Goal: Understand process/instructions: Learn about a topic

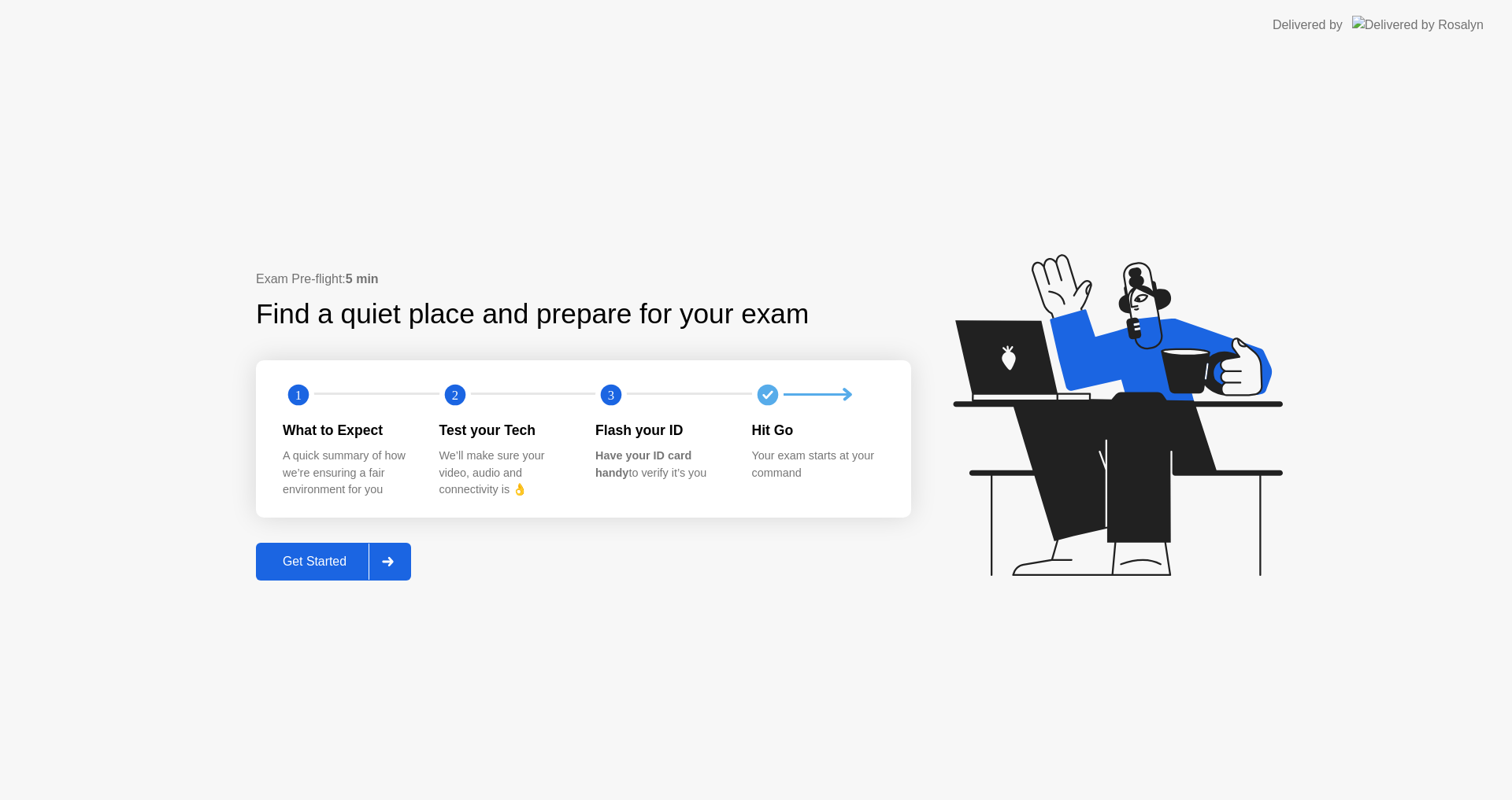
click at [326, 563] on div "Get Started" at bounding box center [315, 561] width 108 height 14
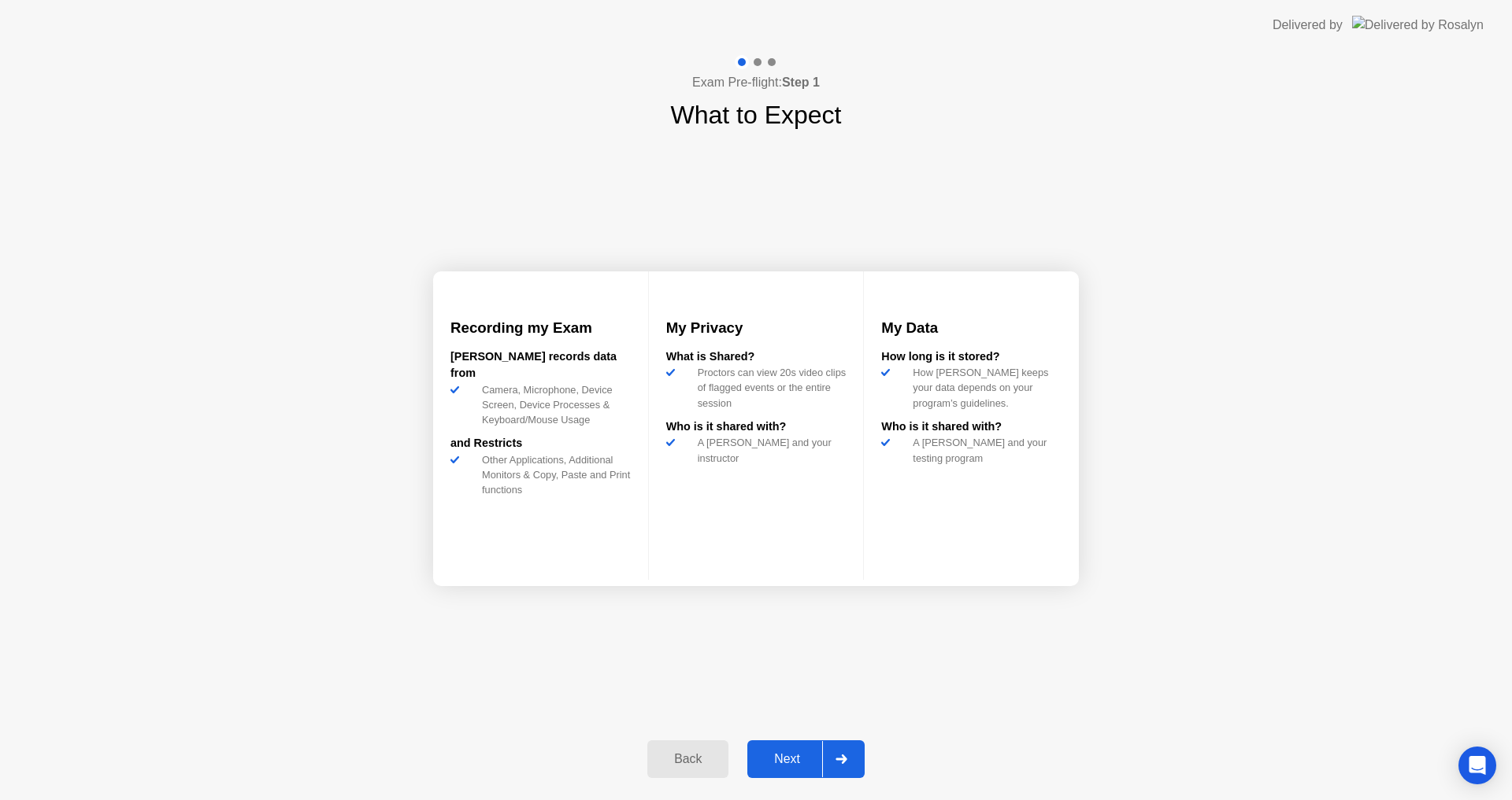
click at [795, 754] on div "Next" at bounding box center [787, 760] width 70 height 14
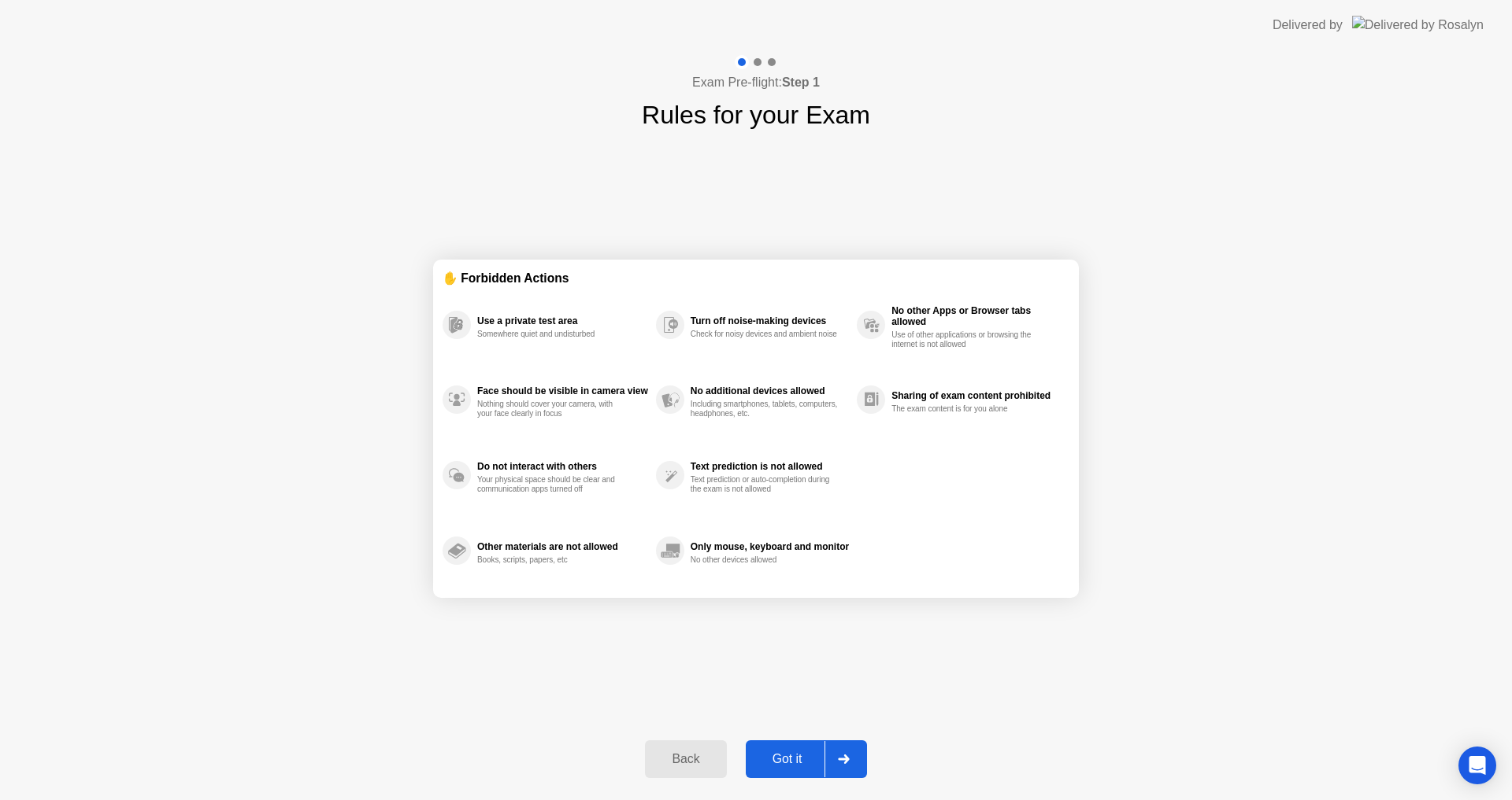
click at [795, 754] on div "Got it" at bounding box center [787, 760] width 74 height 14
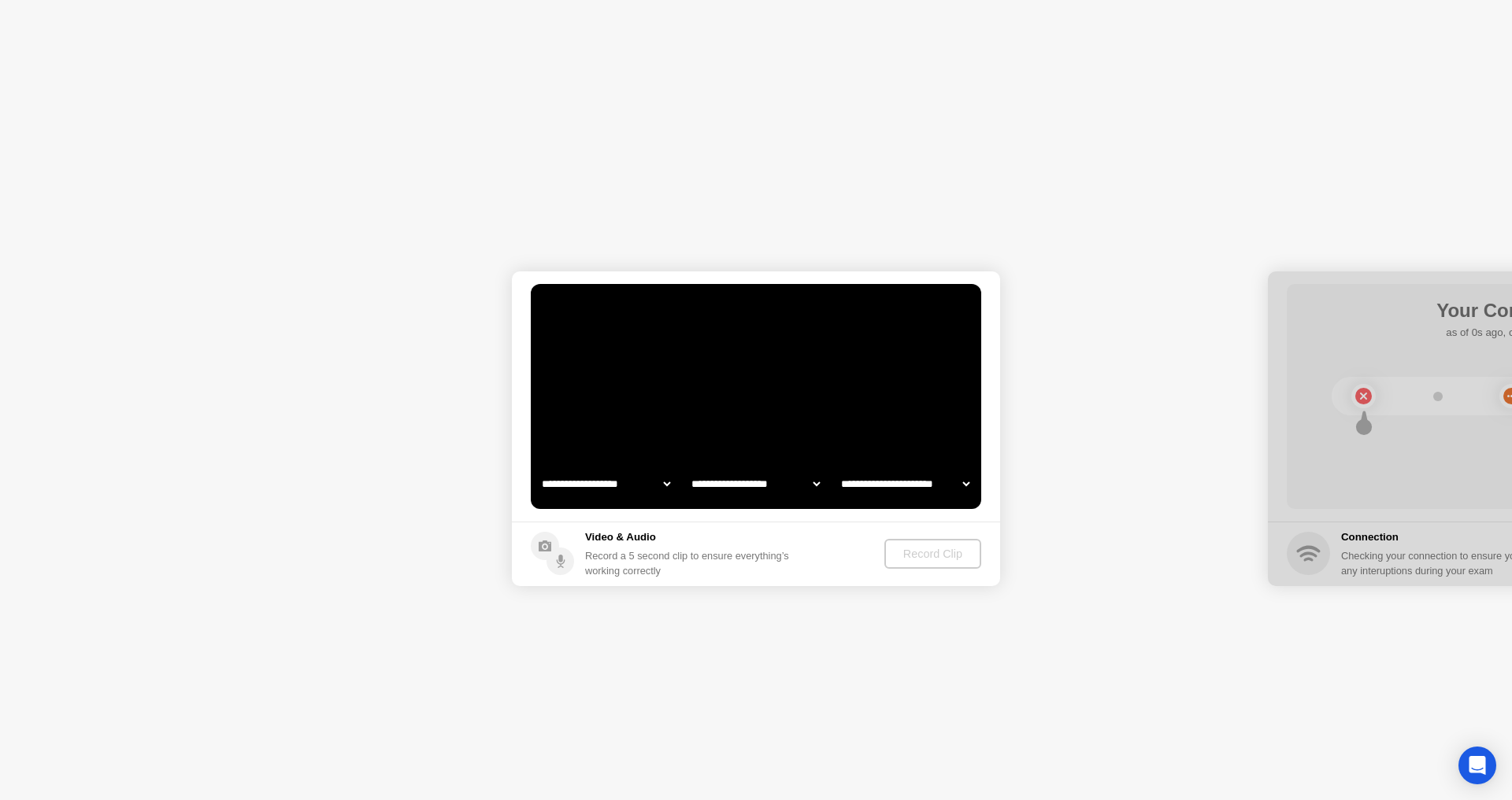
select select "**********"
select select "*******"
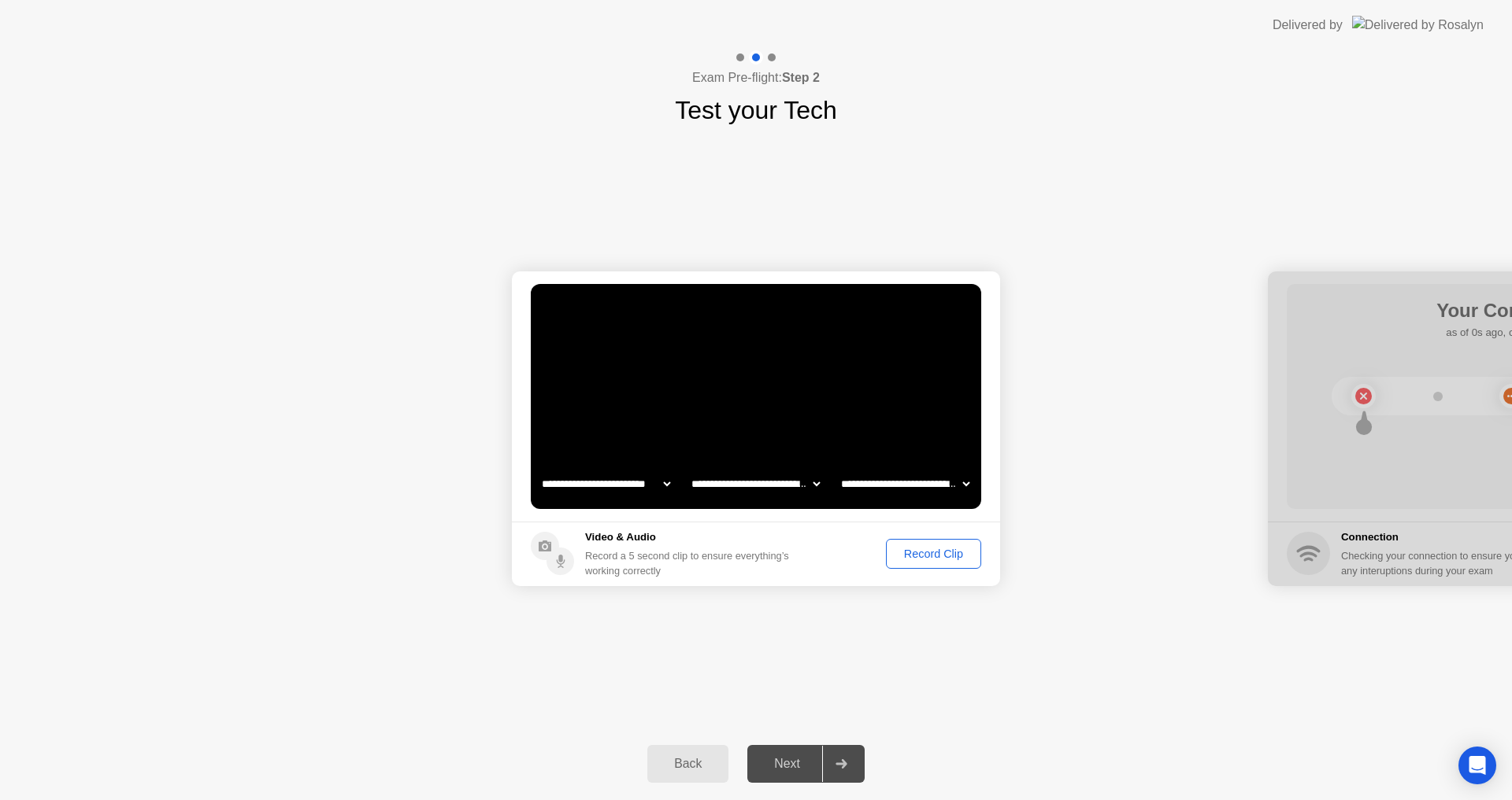
click at [822, 477] on div "**********" at bounding box center [755, 483] width 449 height 32
click at [809, 481] on select "**********" at bounding box center [756, 483] width 135 height 32
click at [689, 468] on select "**********" at bounding box center [756, 483] width 135 height 32
click at [952, 485] on select "**********" at bounding box center [905, 483] width 135 height 32
select select "**********"
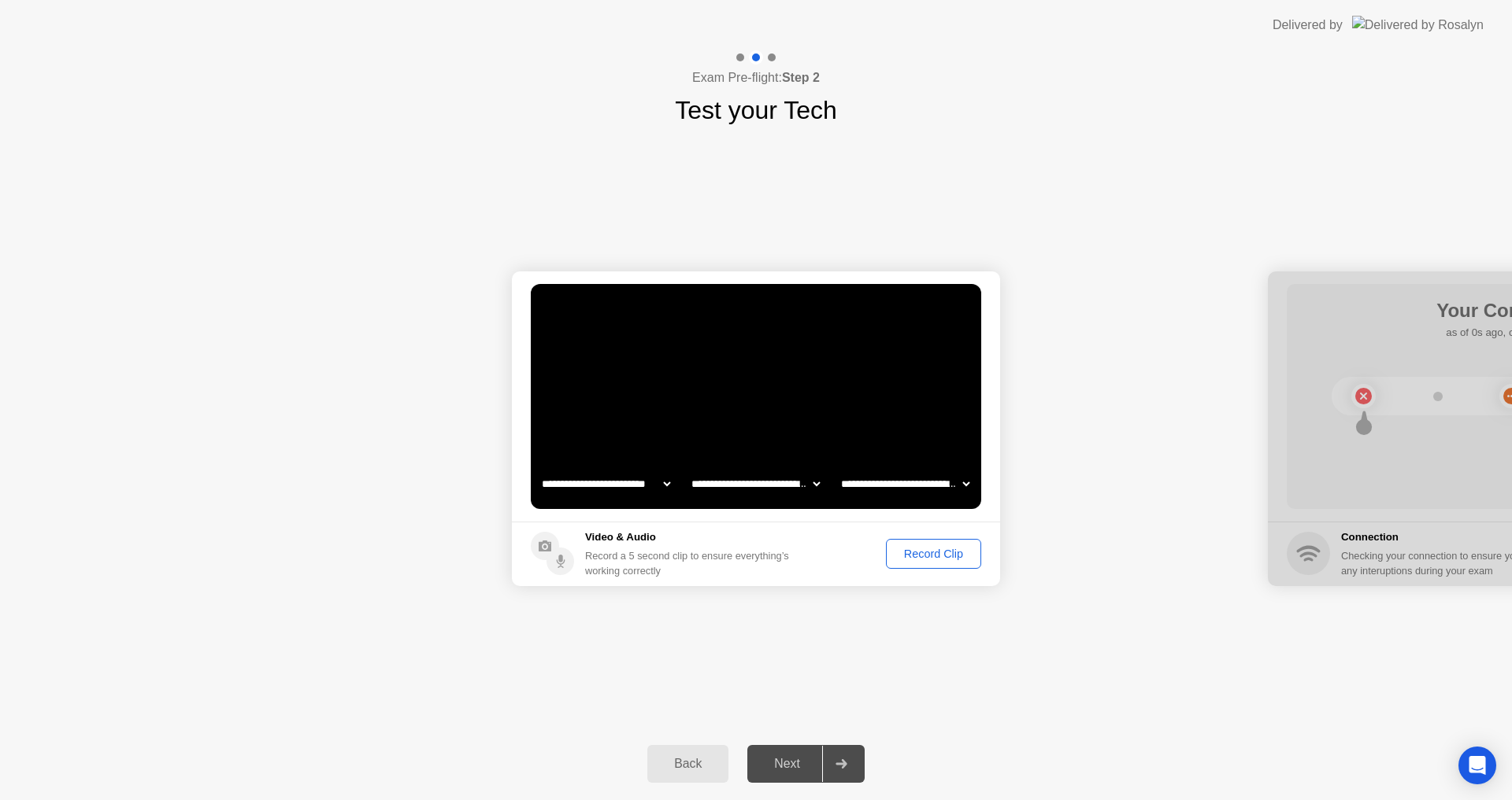
click at [838, 468] on select "**********" at bounding box center [905, 483] width 135 height 32
click at [803, 482] on select "**********" at bounding box center [756, 483] width 135 height 32
select select "**********"
click at [689, 468] on select "**********" at bounding box center [756, 483] width 135 height 32
click at [659, 484] on select "**********" at bounding box center [606, 483] width 135 height 32
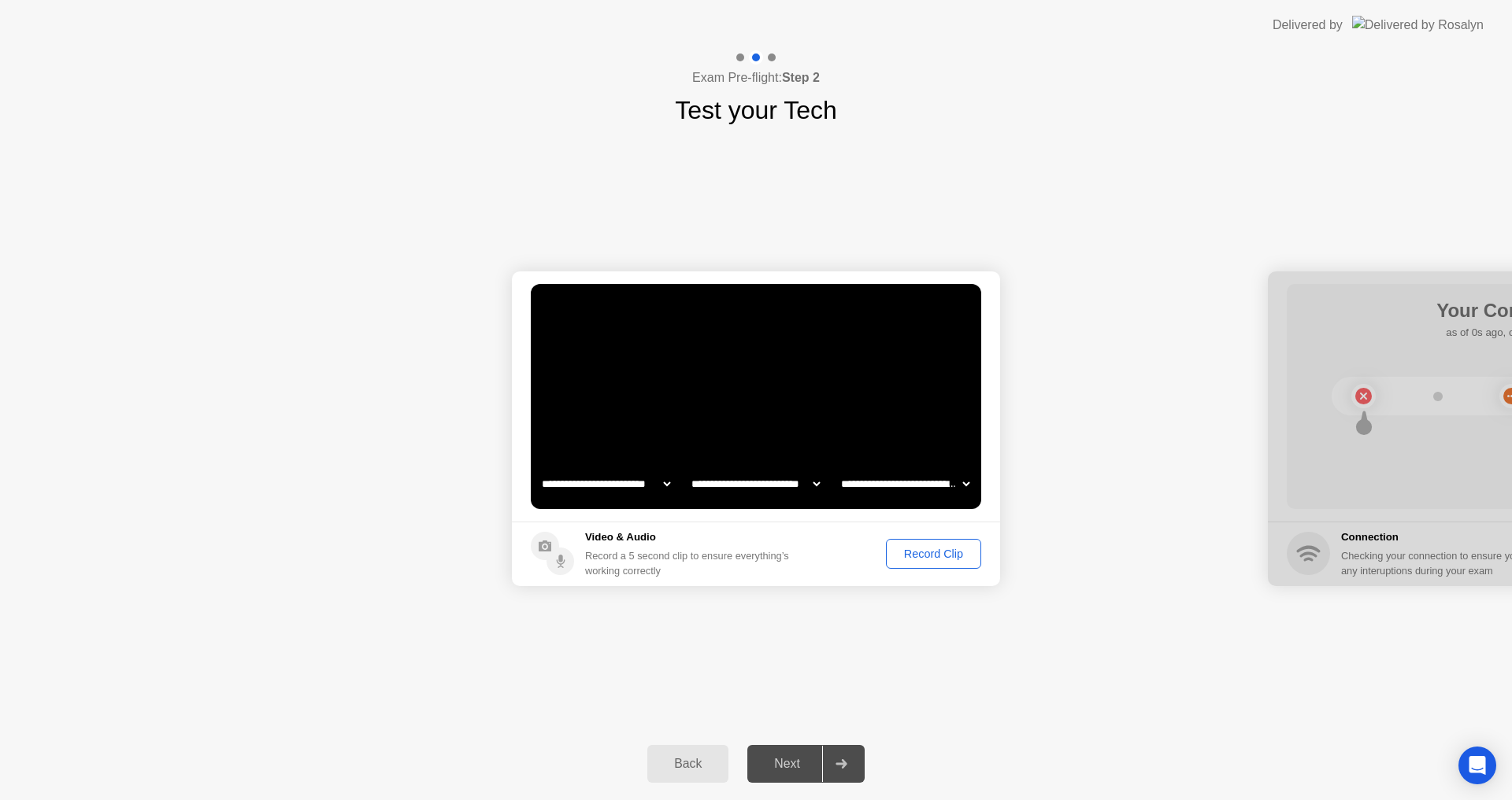
click at [795, 542] on h5 "Video & Audio" at bounding box center [690, 537] width 210 height 15
click at [920, 549] on div "Record Clip" at bounding box center [932, 554] width 84 height 13
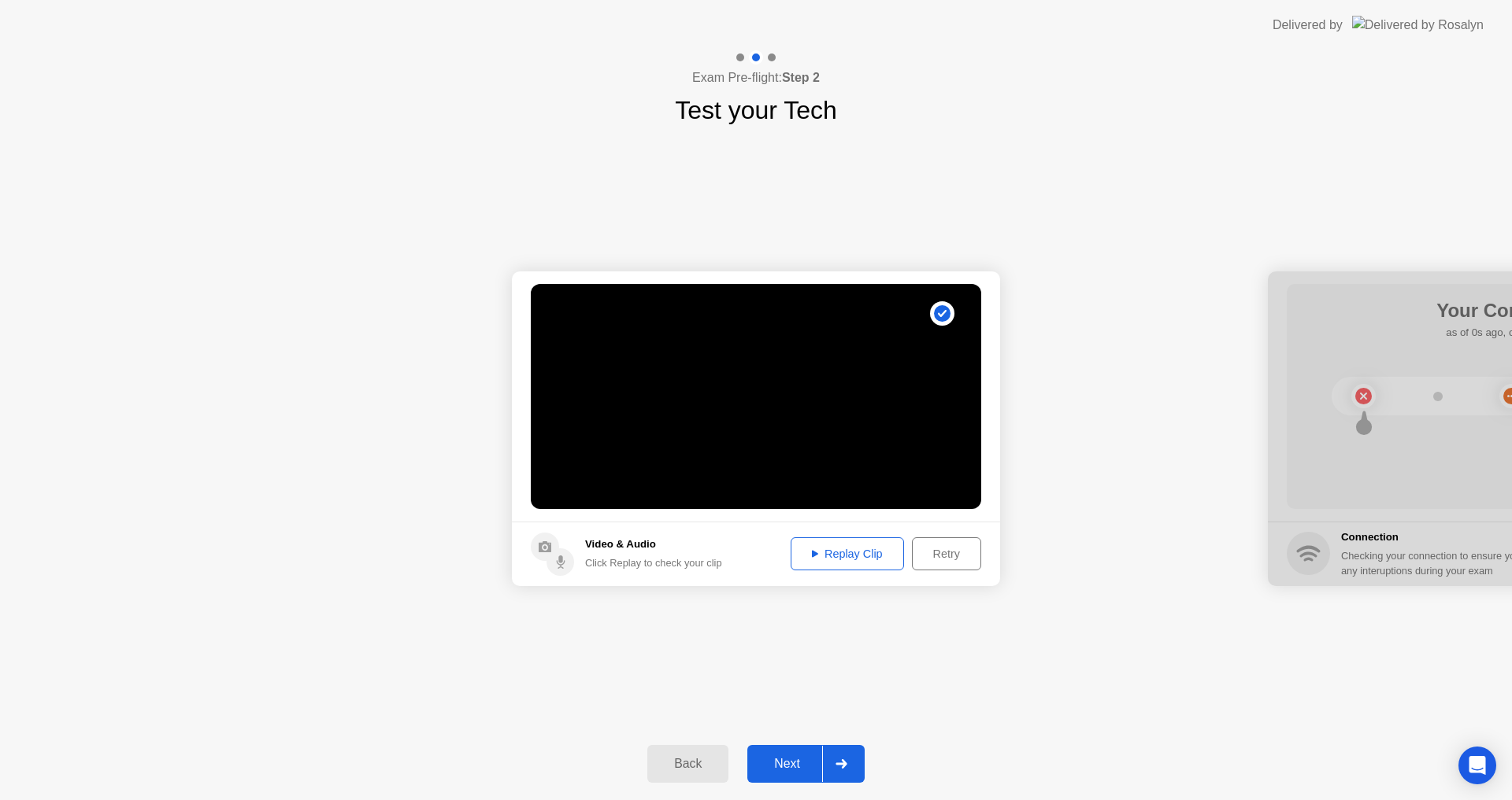
click at [839, 556] on div "Replay Clip" at bounding box center [847, 554] width 102 height 13
click at [807, 550] on div "Replay Clip" at bounding box center [847, 554] width 102 height 13
click at [814, 555] on icon at bounding box center [815, 554] width 7 height 7
click at [798, 766] on div "Next" at bounding box center [787, 763] width 70 height 14
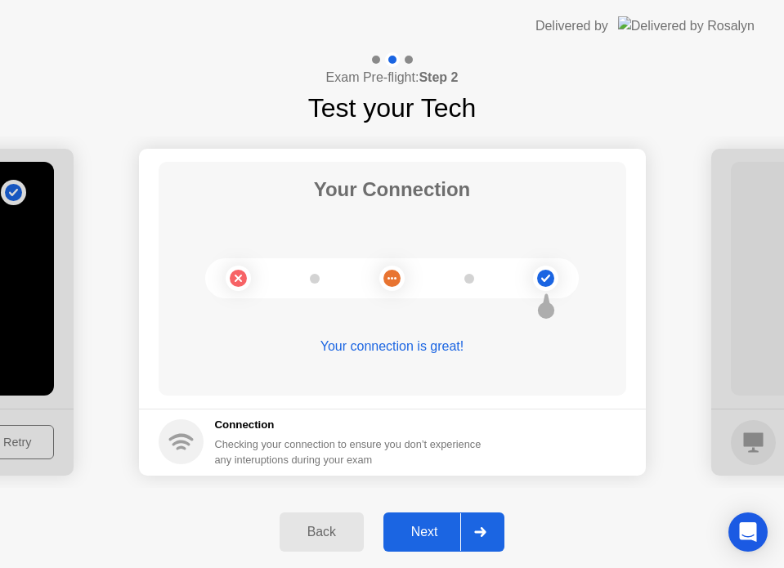
click at [392, 281] on circle at bounding box center [391, 278] width 17 height 17
click at [415, 343] on div "Your connection is great!" at bounding box center [393, 347] width 468 height 20
click at [445, 348] on div "Your connection is great!" at bounding box center [393, 347] width 468 height 20
click at [546, 276] on circle at bounding box center [545, 278] width 17 height 17
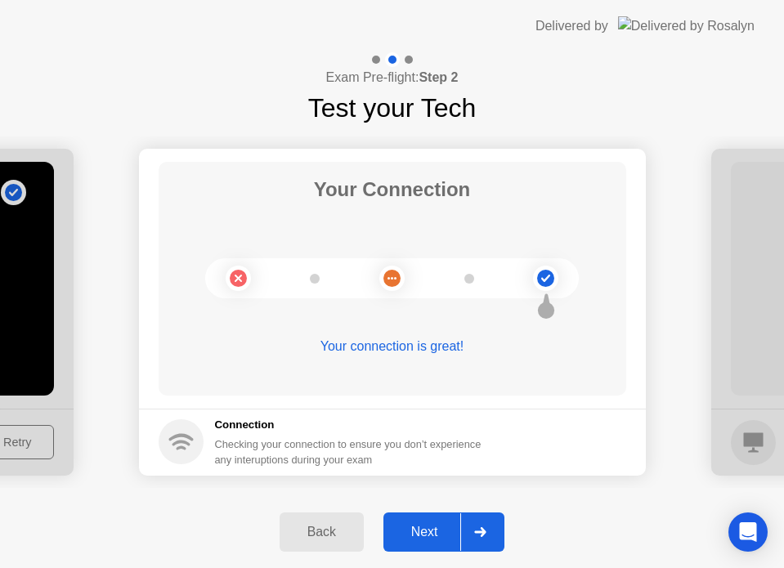
click at [364, 347] on div "Your connection is great!" at bounding box center [393, 347] width 468 height 20
click at [392, 279] on circle at bounding box center [392, 278] width 2 height 2
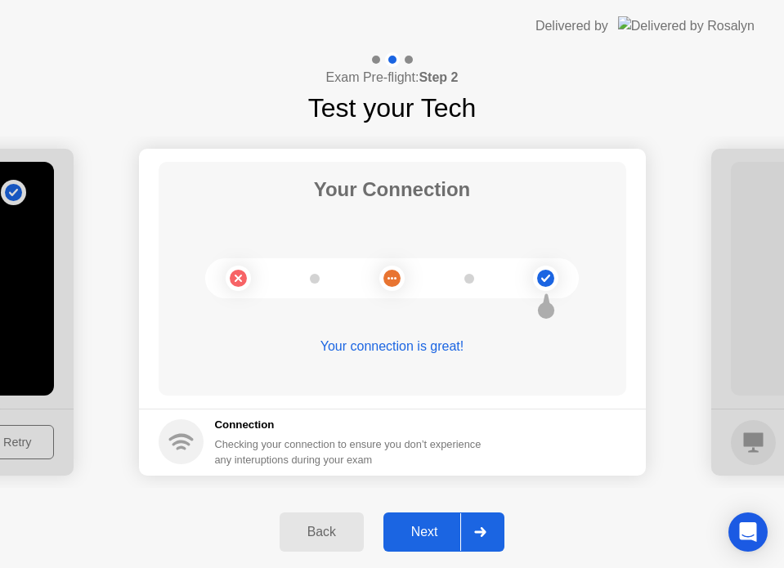
click at [547, 279] on icon at bounding box center [545, 278] width 9 height 7
click at [421, 542] on button "Next" at bounding box center [444, 532] width 122 height 39
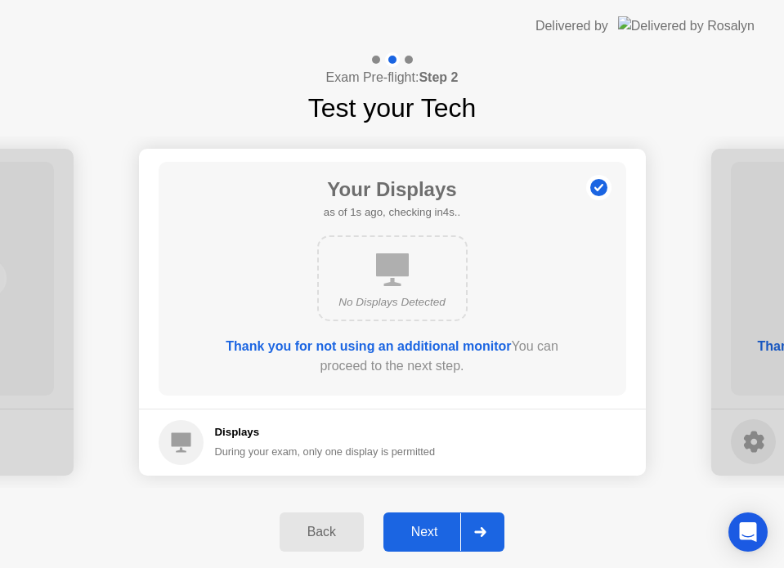
click at [423, 344] on b "Thank you for not using an additional monitor" at bounding box center [368, 346] width 285 height 14
click at [602, 182] on circle at bounding box center [597, 187] width 17 height 17
click at [443, 540] on div "Next" at bounding box center [424, 532] width 73 height 15
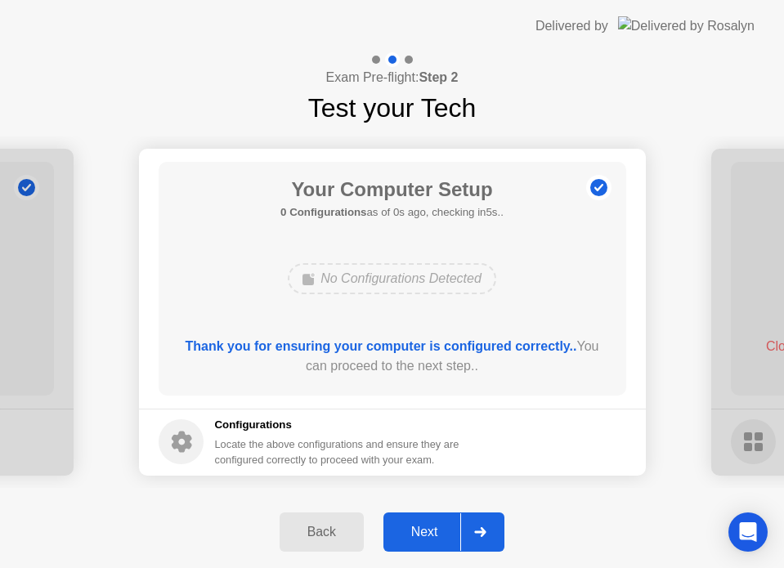
click at [598, 192] on circle at bounding box center [597, 187] width 17 height 17
click at [404, 343] on b "Thank you for ensuring your computer is configured correctly.." at bounding box center [382, 346] width 392 height 14
click at [435, 525] on div "Next" at bounding box center [424, 532] width 73 height 15
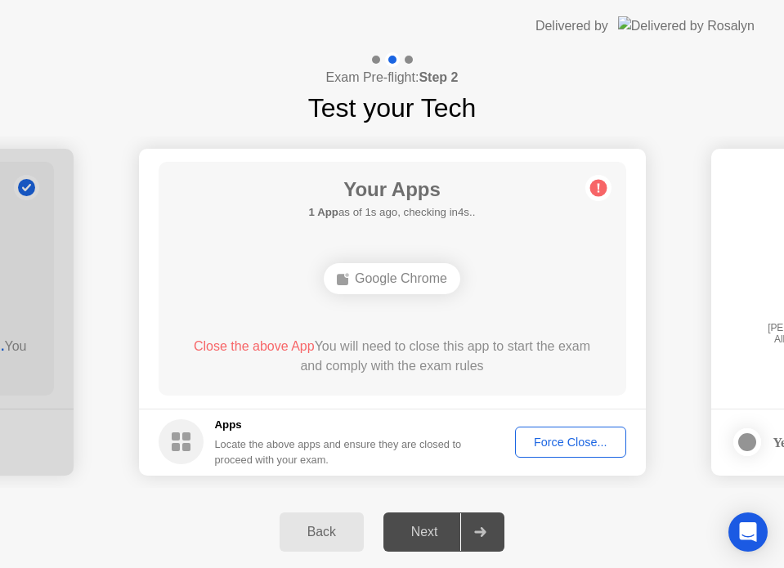
click at [557, 441] on div "Force Close..." at bounding box center [571, 442] width 100 height 13
click at [494, 535] on div at bounding box center [479, 532] width 39 height 38
click at [482, 531] on icon at bounding box center [480, 532] width 11 height 10
drag, startPoint x: 718, startPoint y: 367, endPoint x: 104, endPoint y: 351, distance: 614.2
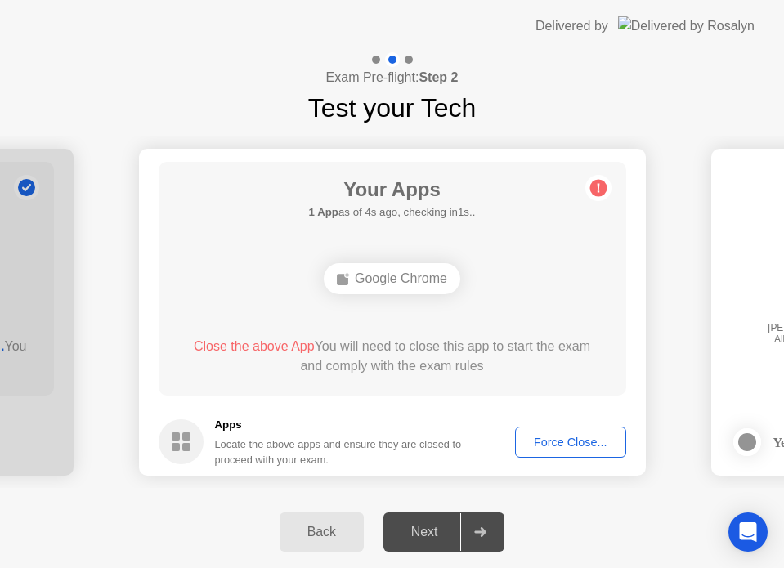
drag, startPoint x: 271, startPoint y: 358, endPoint x: 637, endPoint y: 357, distance: 366.3
click at [637, 357] on main "Your Apps Searching for disallowed apps... Google Chrome Close the above App Yo…" at bounding box center [392, 279] width 507 height 260
click at [311, 538] on div "Back" at bounding box center [322, 532] width 74 height 15
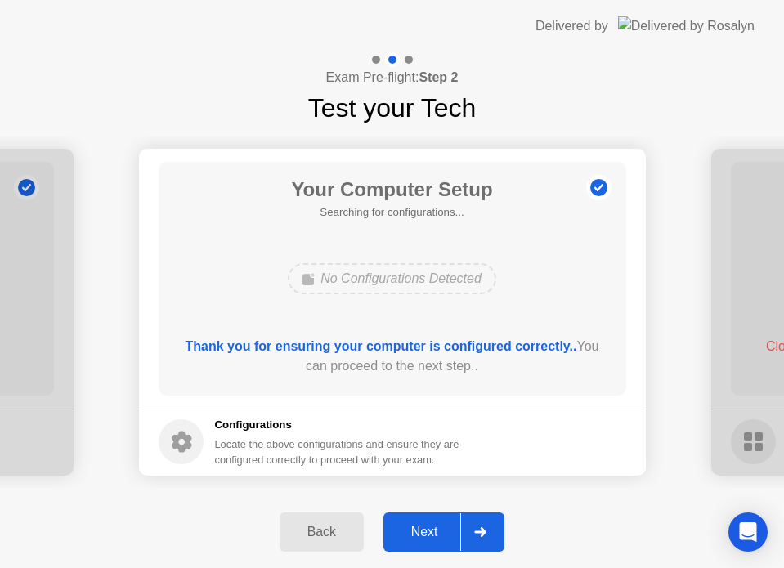
click at [311, 538] on div "Back" at bounding box center [322, 532] width 74 height 15
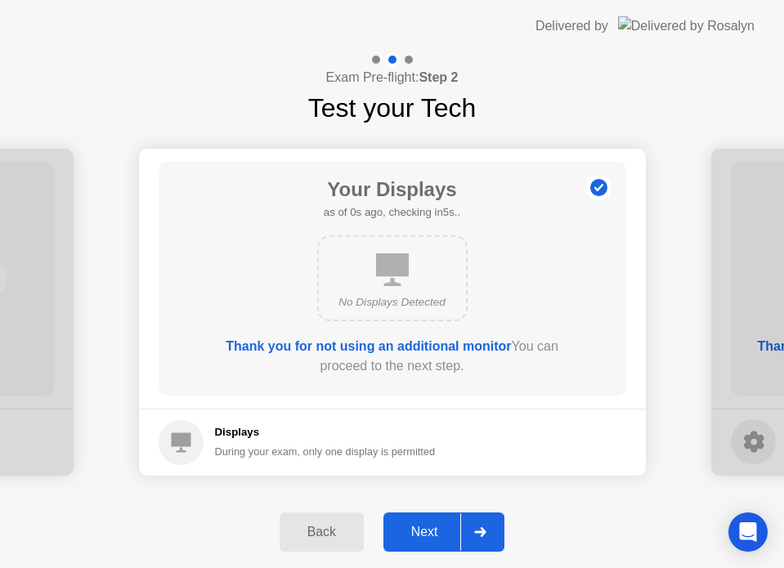
click at [311, 530] on div "Back" at bounding box center [322, 532] width 74 height 15
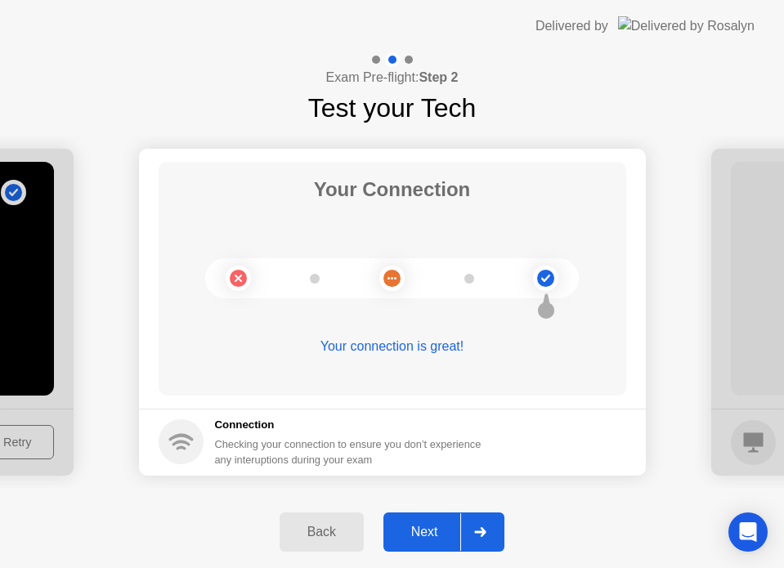
click at [405, 349] on div "Your connection is great!" at bounding box center [393, 347] width 468 height 20
click at [428, 347] on div "Your connection is great!" at bounding box center [393, 347] width 468 height 20
click at [429, 347] on div "Your connection is great!" at bounding box center [393, 347] width 468 height 20
click at [316, 532] on div "Back" at bounding box center [322, 532] width 74 height 15
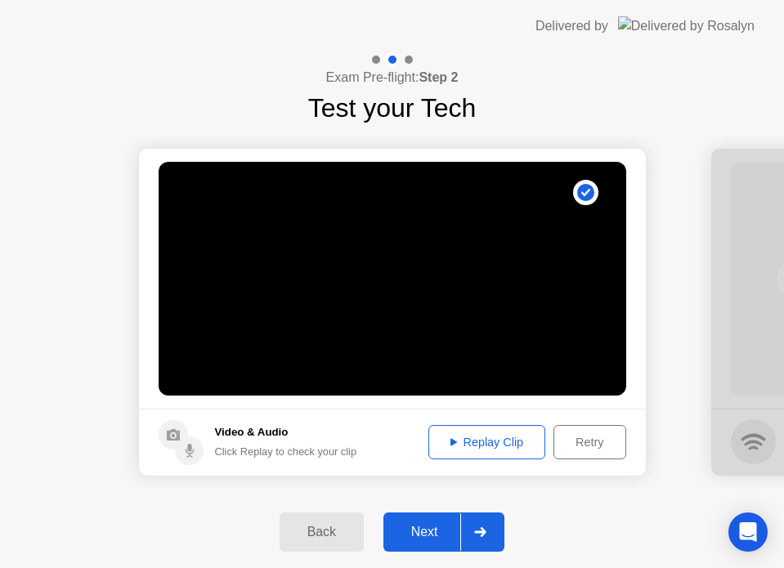
click at [459, 527] on div "Next" at bounding box center [424, 532] width 73 height 15
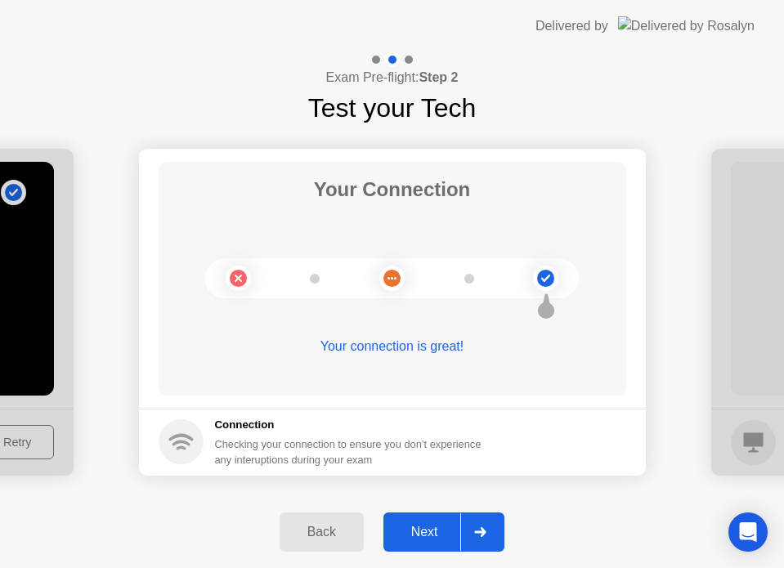
click at [459, 527] on div "Next" at bounding box center [424, 532] width 73 height 15
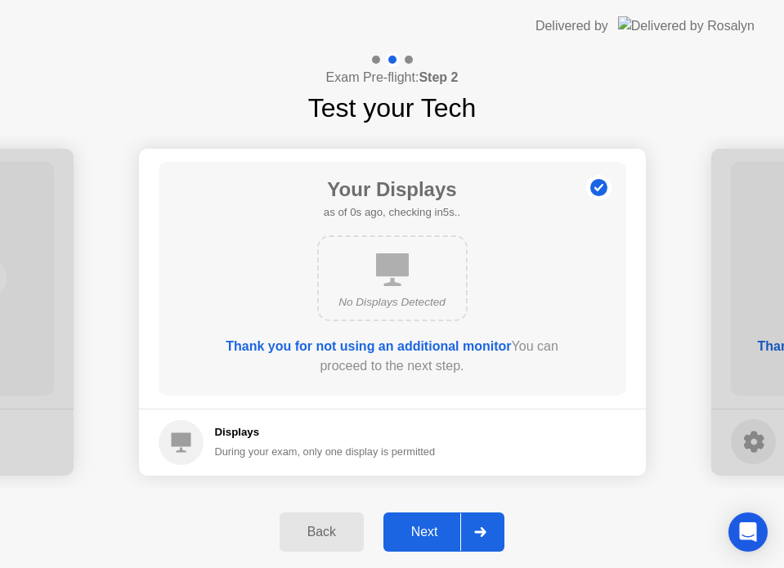
click at [468, 343] on b "Thank you for not using an additional monitor" at bounding box center [368, 346] width 285 height 14
click at [297, 347] on b "Thank you for not using an additional monitor" at bounding box center [368, 346] width 285 height 14
click at [425, 521] on button "Next" at bounding box center [444, 532] width 122 height 39
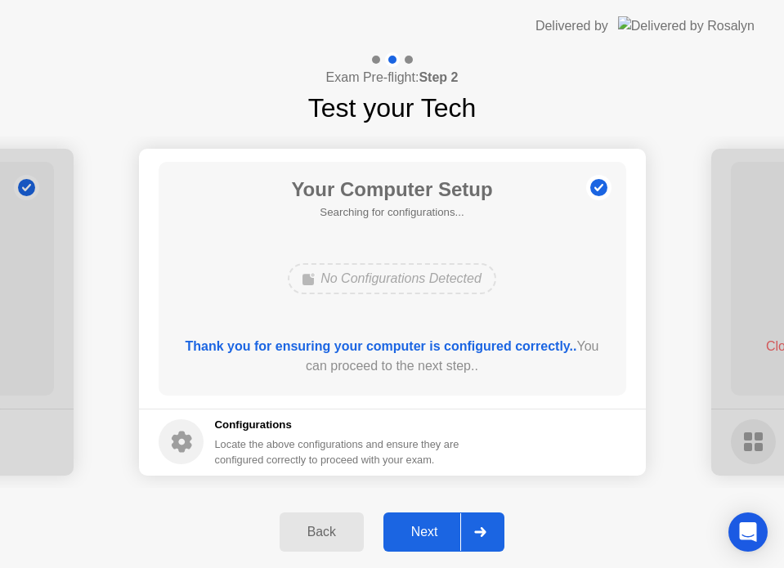
click at [473, 348] on b "Thank you for ensuring your computer is configured correctly.." at bounding box center [382, 346] width 392 height 14
click at [428, 536] on div "Next" at bounding box center [424, 532] width 73 height 15
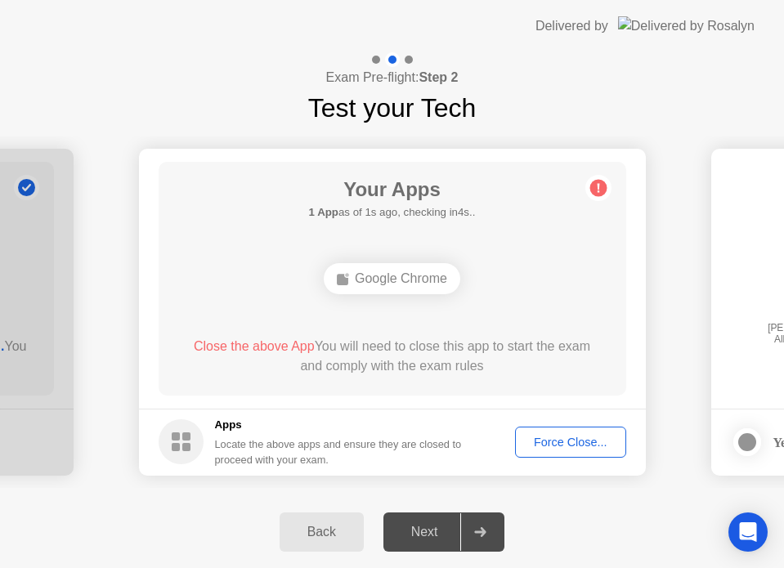
click at [549, 439] on div "Force Close..." at bounding box center [571, 442] width 100 height 13
click at [282, 346] on span "Close the above App" at bounding box center [254, 346] width 121 height 14
click at [410, 529] on div "Next" at bounding box center [424, 532] width 73 height 15
click at [603, 178] on icon at bounding box center [598, 188] width 26 height 26
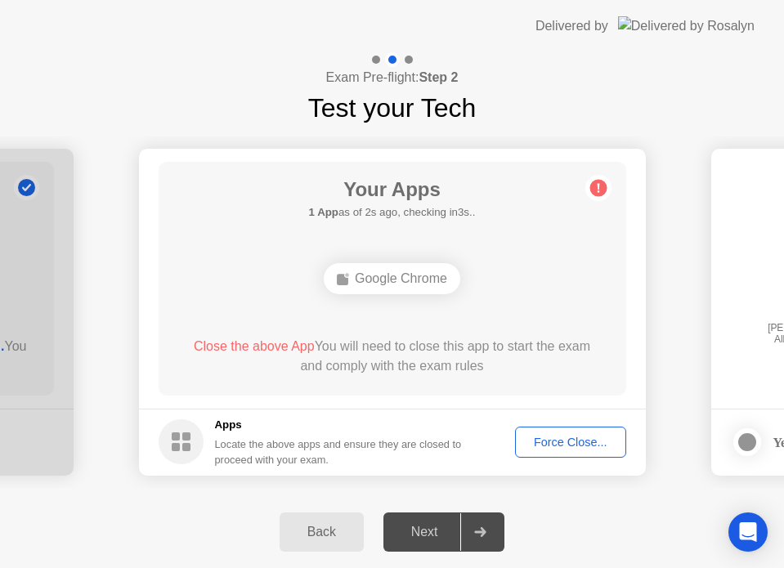
click at [294, 529] on div "Back" at bounding box center [322, 532] width 74 height 15
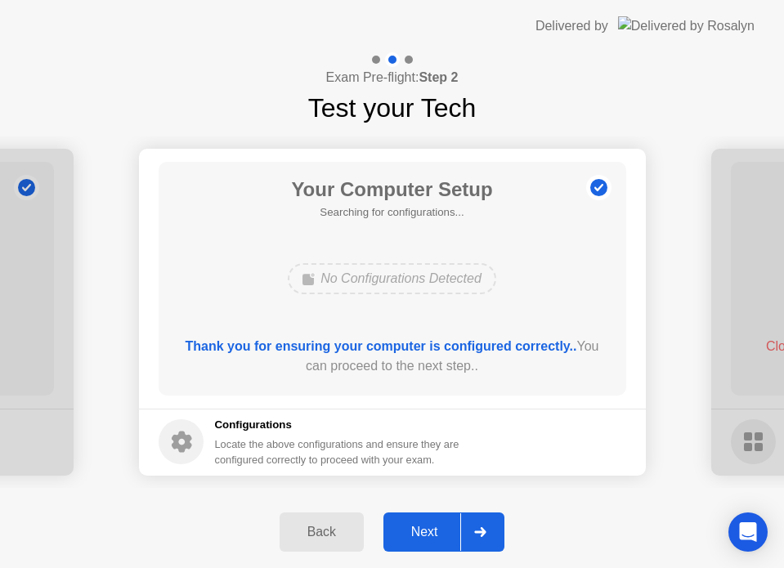
click at [294, 528] on div "Back" at bounding box center [322, 532] width 74 height 15
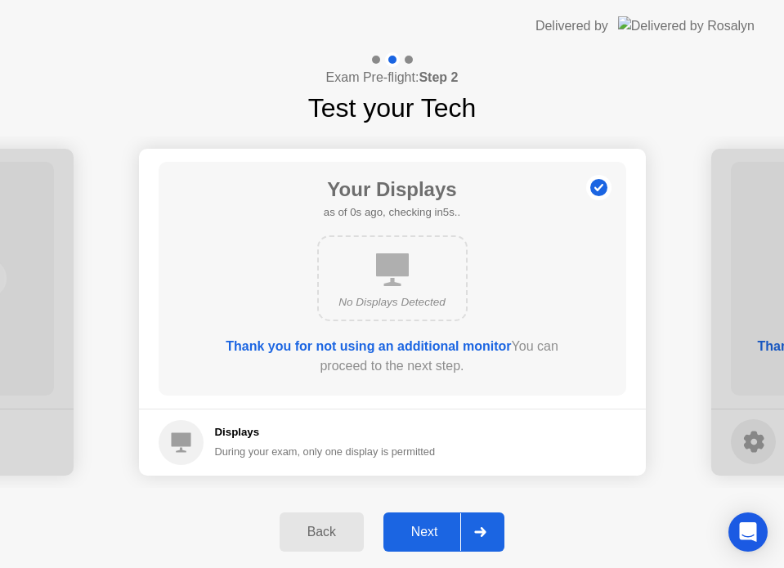
click at [432, 339] on b "Thank you for not using an additional monitor" at bounding box center [368, 346] width 285 height 14
click at [431, 342] on b "Thank you for not using an additional monitor" at bounding box center [368, 346] width 285 height 14
click at [431, 343] on b "Thank you for not using an additional monitor" at bounding box center [368, 346] width 285 height 14
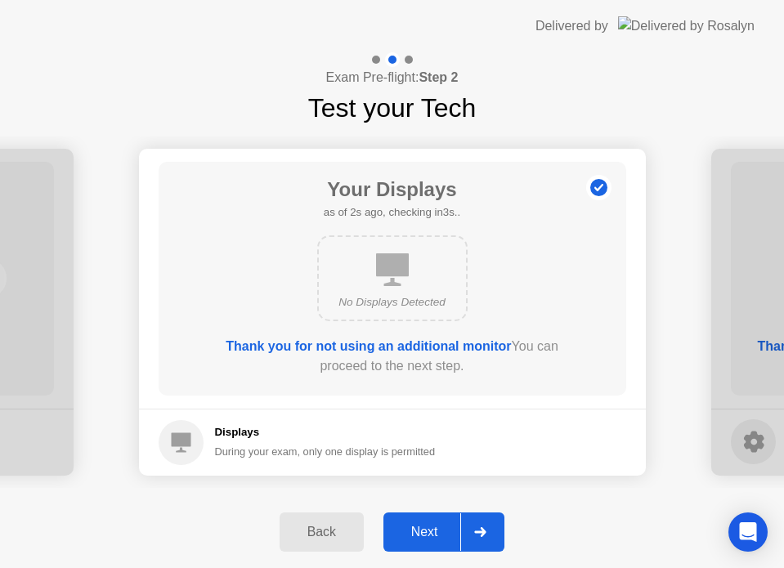
click at [604, 186] on circle at bounding box center [597, 187] width 17 height 17
click at [322, 526] on div "Back" at bounding box center [322, 532] width 74 height 15
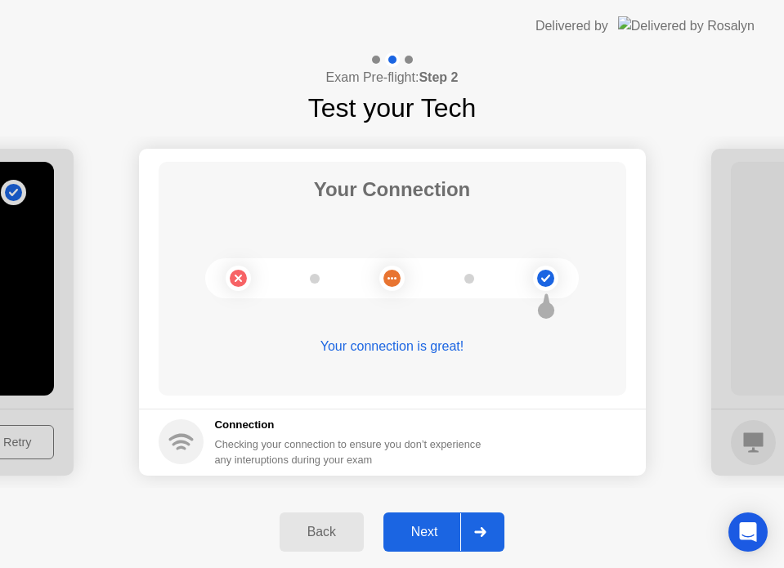
click at [387, 275] on circle at bounding box center [391, 278] width 17 height 17
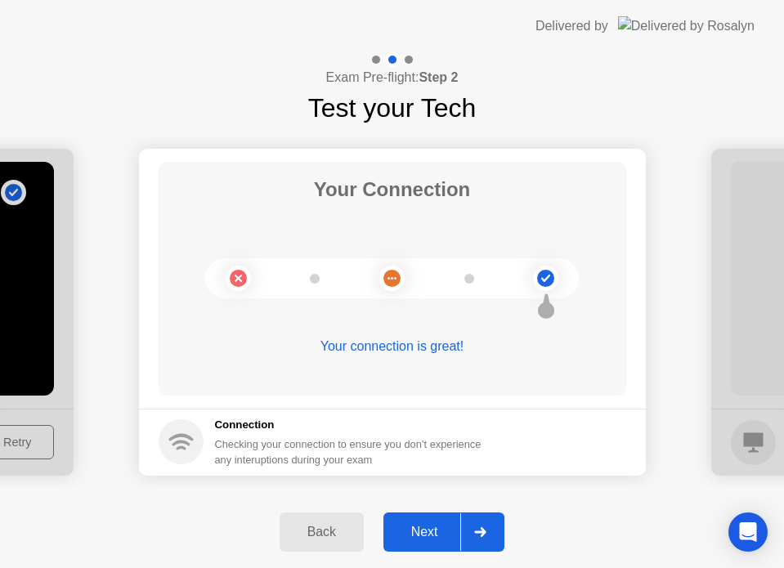
click at [387, 275] on circle at bounding box center [391, 278] width 17 height 17
click at [546, 278] on circle at bounding box center [545, 278] width 17 height 17
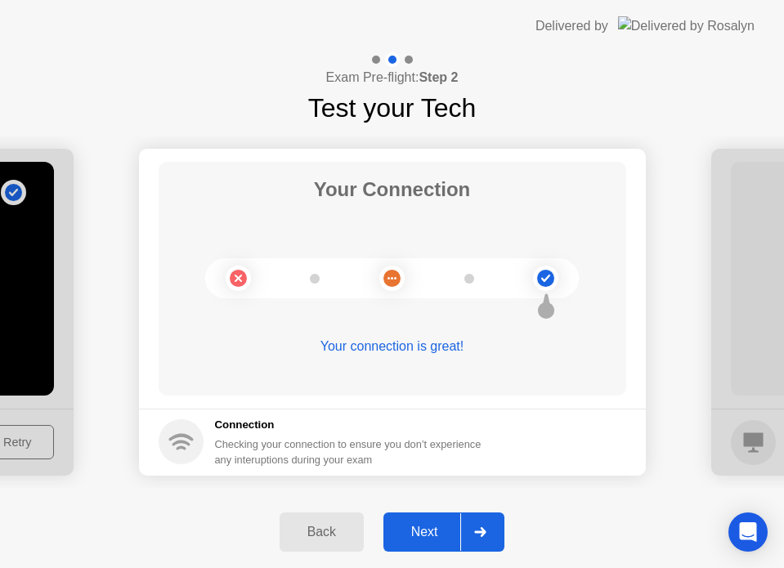
click at [549, 314] on circle at bounding box center [546, 310] width 16 height 16
click at [401, 347] on div "Your connection is great!" at bounding box center [393, 347] width 468 height 20
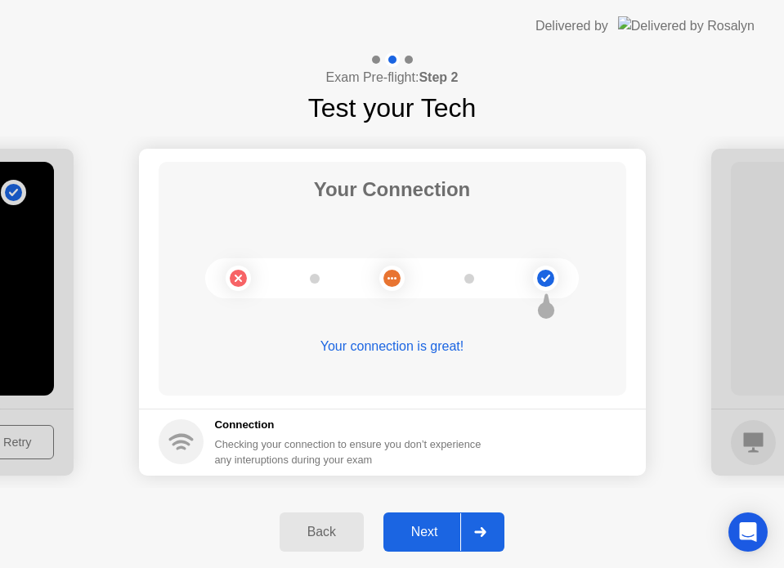
click at [325, 533] on div "Back" at bounding box center [322, 532] width 74 height 15
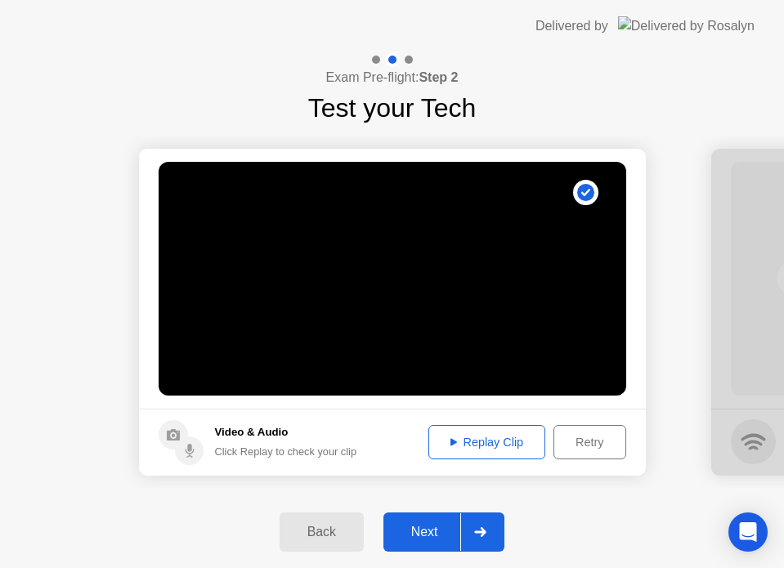
click at [454, 443] on div "Replay Clip" at bounding box center [487, 442] width 106 height 13
click at [432, 535] on div "Next" at bounding box center [424, 532] width 73 height 15
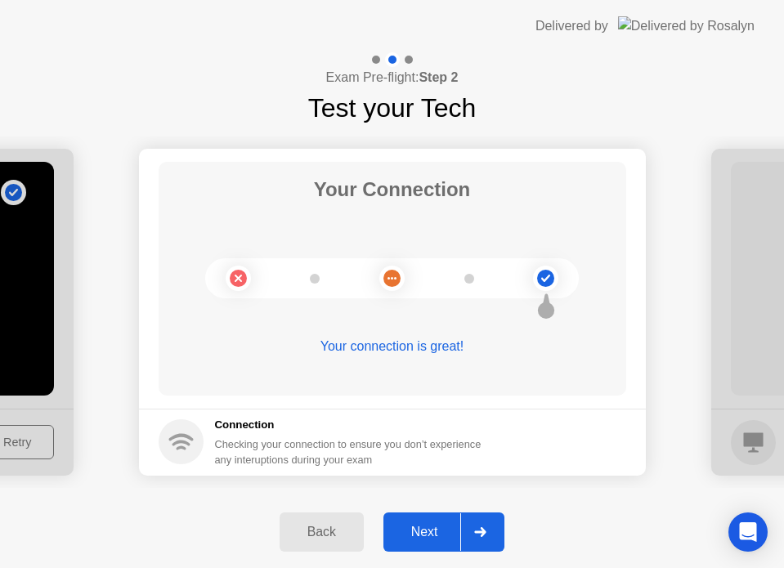
click at [542, 276] on circle at bounding box center [545, 278] width 17 height 17
click at [543, 276] on circle at bounding box center [545, 278] width 17 height 17
click at [548, 309] on icon at bounding box center [546, 302] width 9 height 16
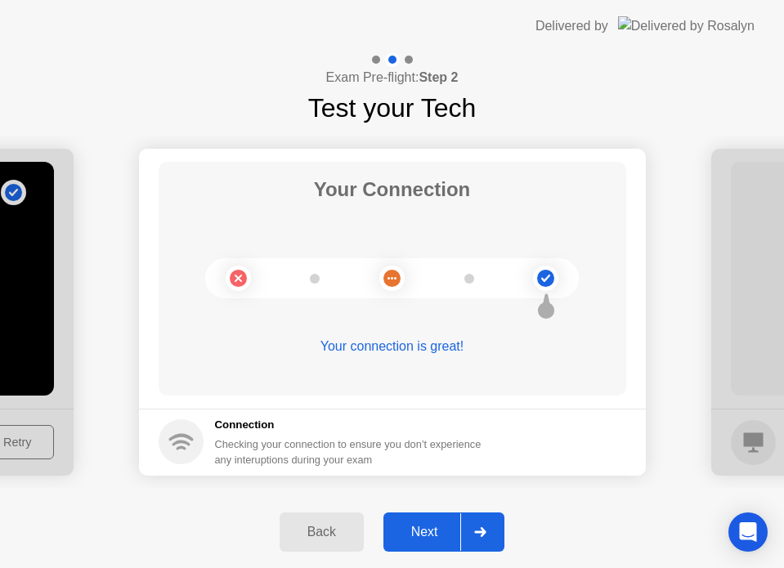
click at [245, 420] on h5 "Connection" at bounding box center [353, 425] width 276 height 16
click at [428, 531] on div "Next" at bounding box center [424, 532] width 73 height 15
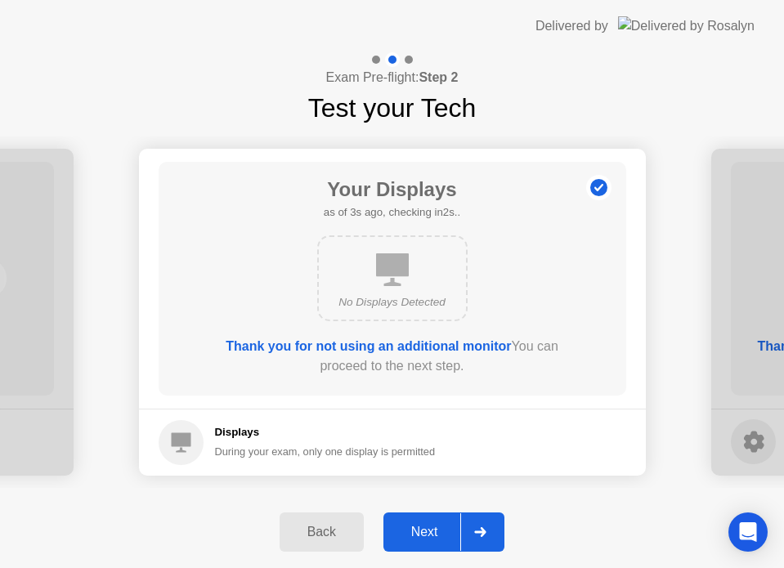
click at [488, 349] on b "Thank you for not using an additional monitor" at bounding box center [368, 346] width 285 height 14
click at [598, 187] on icon at bounding box center [598, 187] width 2 height 9
click at [488, 344] on b "Thank you for not using an additional monitor" at bounding box center [368, 346] width 285 height 14
click at [324, 531] on div "Back" at bounding box center [322, 532] width 74 height 15
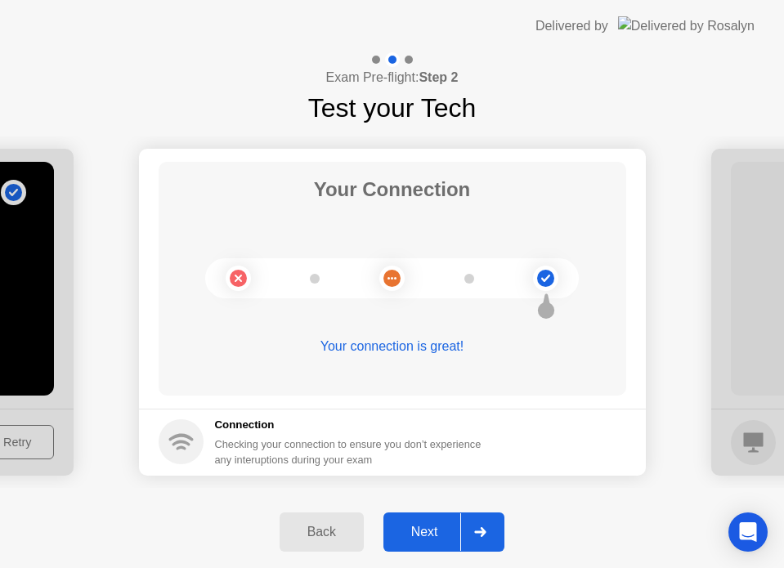
click at [379, 343] on div "Your connection is great!" at bounding box center [393, 347] width 468 height 20
click at [553, 276] on circle at bounding box center [545, 278] width 17 height 17
click at [546, 277] on circle at bounding box center [545, 278] width 17 height 17
click at [231, 427] on h5 "Connection" at bounding box center [353, 425] width 276 height 16
click at [426, 344] on div "Your connection is great!" at bounding box center [393, 347] width 468 height 20
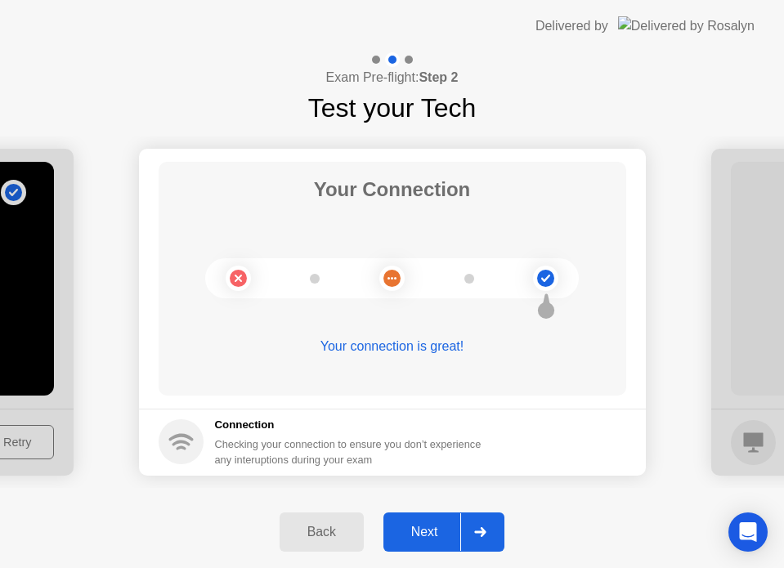
click at [426, 344] on div "Your connection is great!" at bounding box center [393, 347] width 468 height 20
click at [383, 348] on div "Your connection is great!" at bounding box center [393, 347] width 468 height 20
click at [551, 273] on circle at bounding box center [545, 278] width 17 height 17
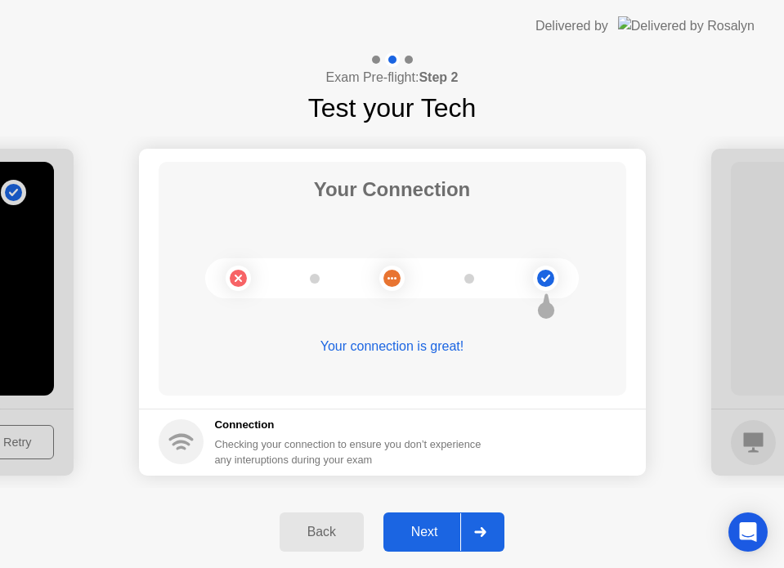
click at [551, 274] on circle at bounding box center [545, 278] width 17 height 17
click at [434, 535] on div "Next" at bounding box center [424, 532] width 73 height 15
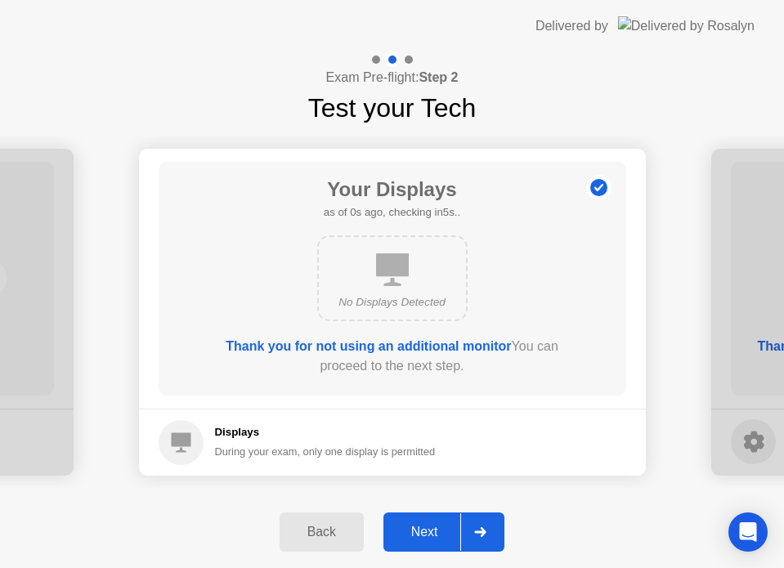
click at [434, 535] on div "Next" at bounding box center [424, 532] width 73 height 15
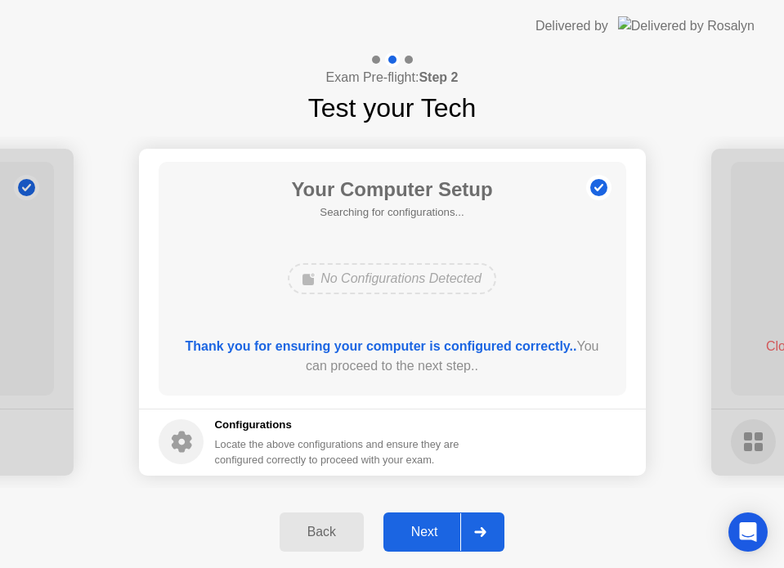
click at [434, 535] on div "Next" at bounding box center [424, 532] width 73 height 15
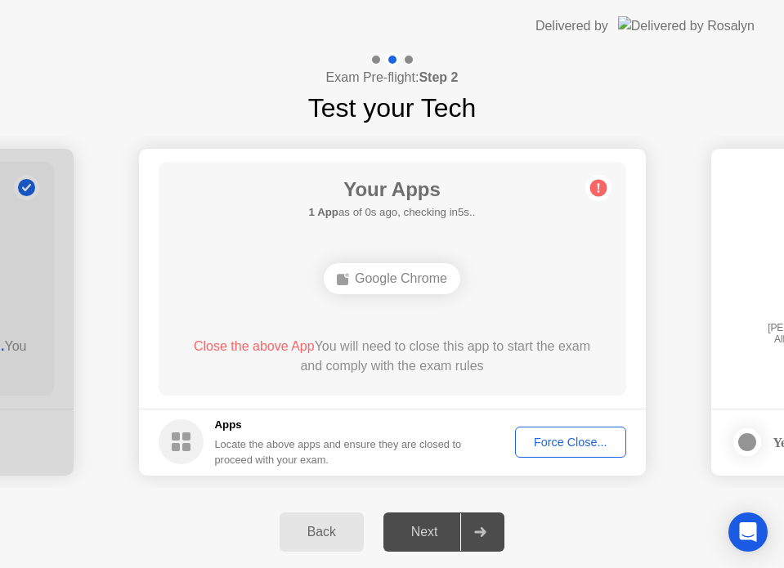
click at [558, 437] on div "Force Close..." at bounding box center [571, 442] width 100 height 13
click at [430, 538] on div "Next" at bounding box center [424, 532] width 73 height 15
click at [598, 186] on icon at bounding box center [598, 187] width 2 height 9
click at [309, 549] on button "Back" at bounding box center [322, 532] width 84 height 39
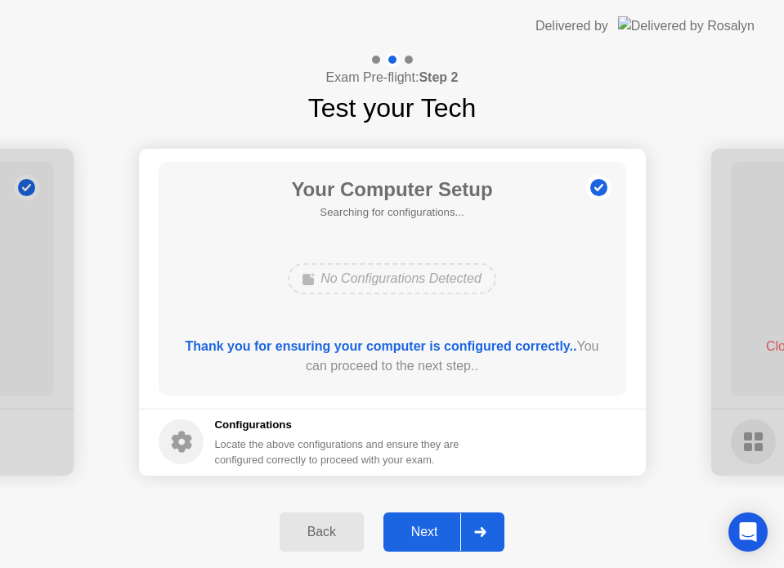
click at [388, 347] on b "Thank you for ensuring your computer is configured correctly.." at bounding box center [382, 346] width 392 height 14
click at [591, 186] on circle at bounding box center [597, 187] width 17 height 17
click at [436, 531] on div "Next" at bounding box center [424, 532] width 73 height 15
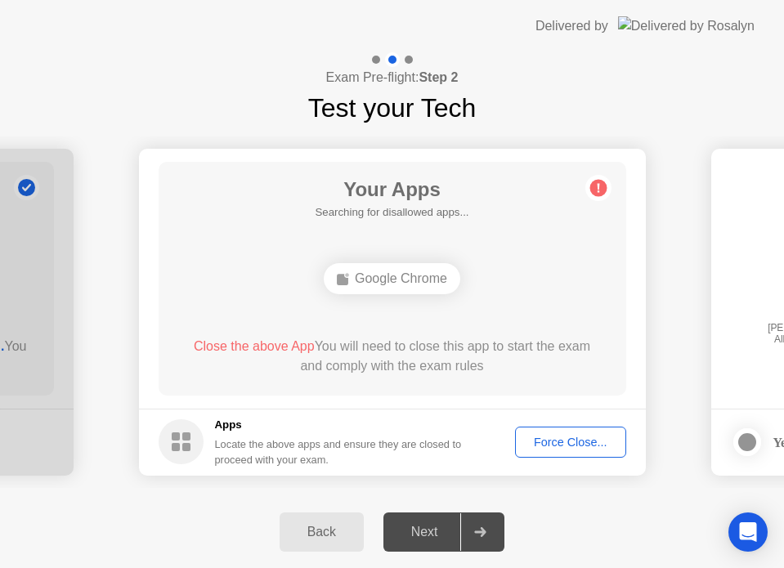
click at [436, 531] on div "Next" at bounding box center [424, 532] width 73 height 15
drag, startPoint x: 750, startPoint y: 348, endPoint x: 491, endPoint y: 380, distance: 261.1
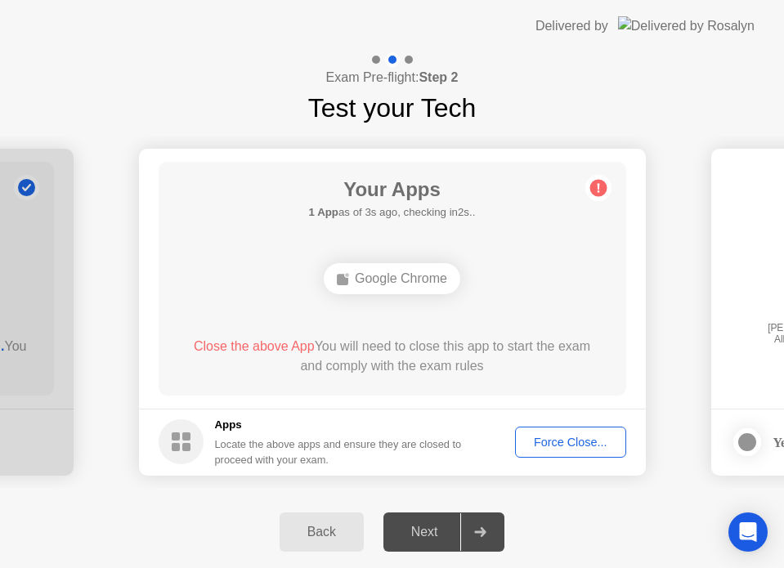
click at [316, 537] on div "Back" at bounding box center [322, 532] width 74 height 15
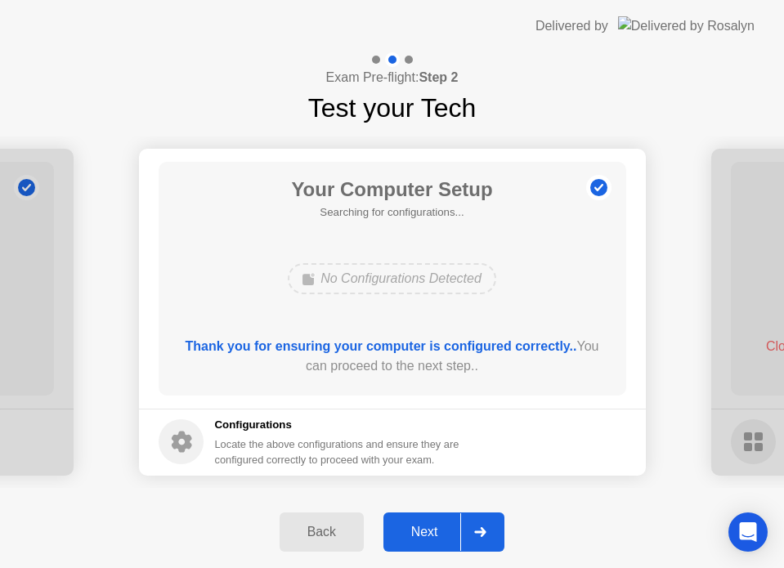
click at [316, 537] on div "Back" at bounding box center [322, 532] width 74 height 15
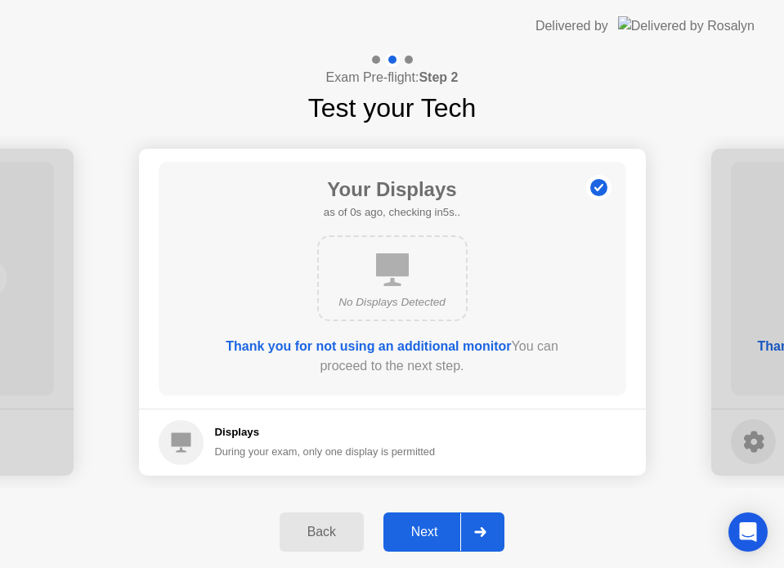
click at [316, 536] on div "Back" at bounding box center [322, 532] width 74 height 15
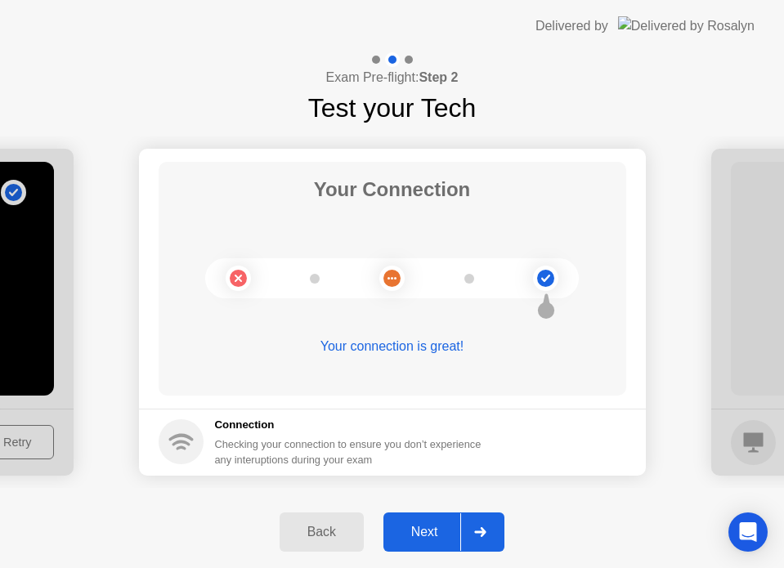
click at [549, 276] on icon at bounding box center [545, 278] width 9 height 7
click at [419, 345] on div "Your connection is great!" at bounding box center [393, 347] width 468 height 20
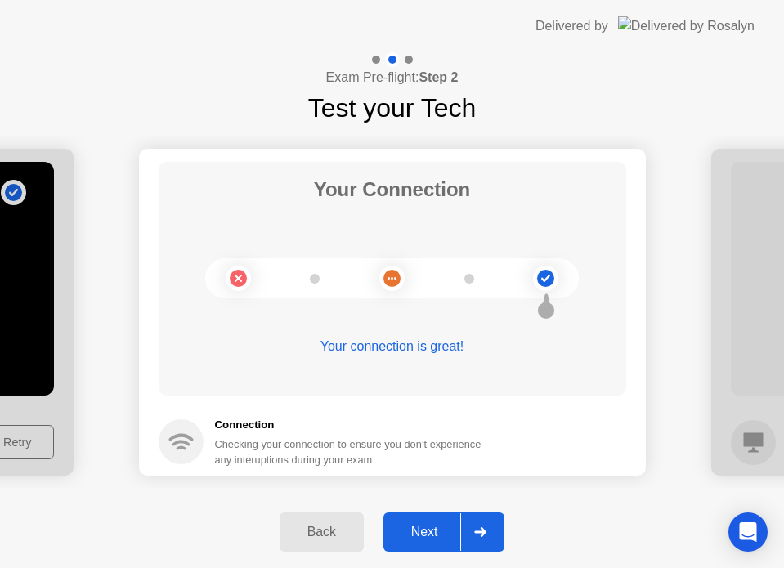
click at [419, 345] on div "Your connection is great!" at bounding box center [393, 347] width 468 height 20
click at [419, 344] on div "Your connection is great!" at bounding box center [393, 347] width 468 height 20
click at [235, 428] on h5 "Connection" at bounding box center [353, 425] width 276 height 16
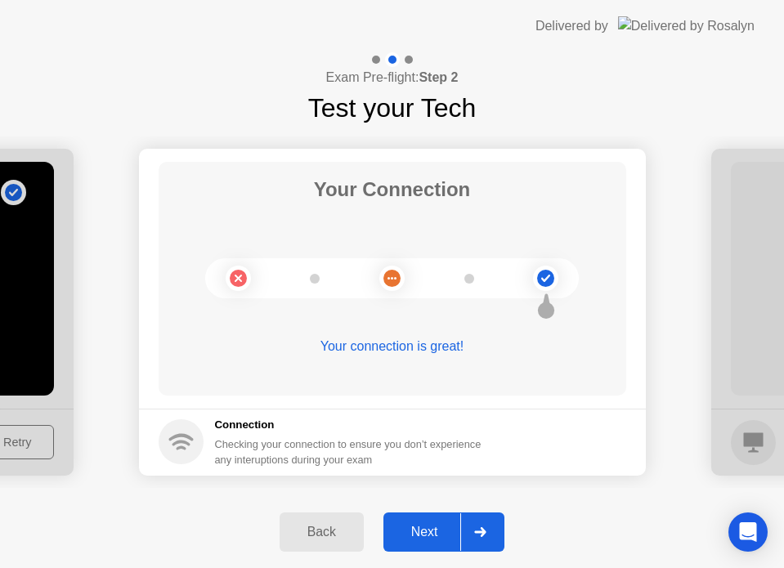
click at [394, 280] on circle at bounding box center [391, 278] width 17 height 17
click at [552, 280] on circle at bounding box center [545, 278] width 17 height 17
click at [405, 346] on div "Your connection is great!" at bounding box center [393, 347] width 468 height 20
click at [396, 348] on div "Your connection is great!" at bounding box center [393, 347] width 468 height 20
click at [397, 348] on div "Your connection is great!" at bounding box center [393, 347] width 468 height 20
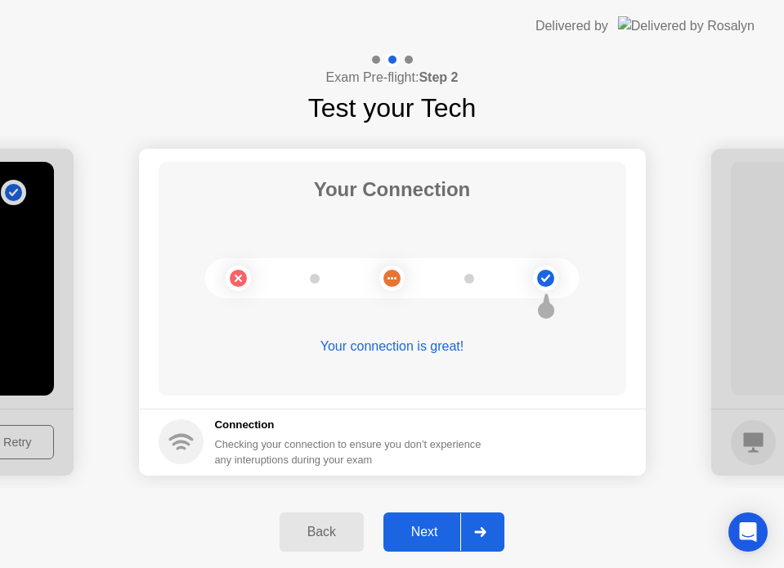
click at [384, 347] on div "Your connection is great!" at bounding box center [393, 347] width 468 height 20
click at [396, 347] on div "Your connection is great!" at bounding box center [393, 347] width 468 height 20
click at [395, 347] on div "Your connection is great!" at bounding box center [393, 347] width 468 height 20
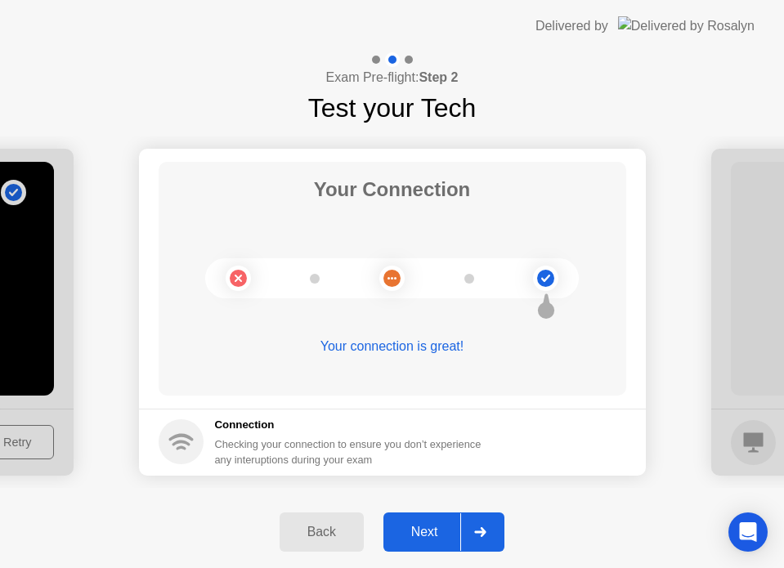
click at [410, 534] on div "Next" at bounding box center [424, 532] width 73 height 15
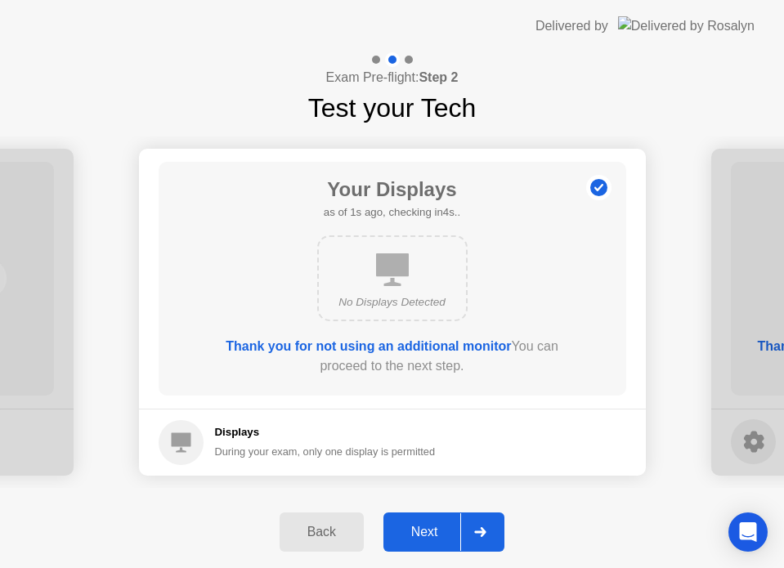
click at [425, 345] on b "Thank you for not using an additional monitor" at bounding box center [368, 346] width 285 height 14
click at [601, 190] on circle at bounding box center [597, 187] width 17 height 17
